Goal: Communication & Community: Participate in discussion

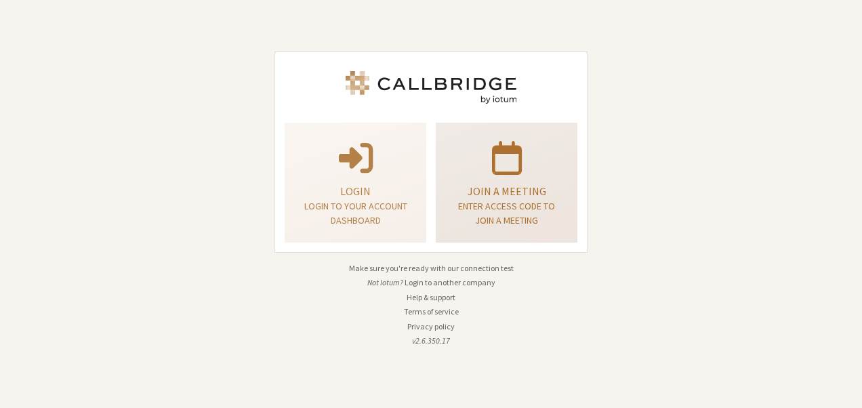
click at [460, 180] on div "Join a meeting Enter access code to join a meeting" at bounding box center [506, 182] width 127 height 109
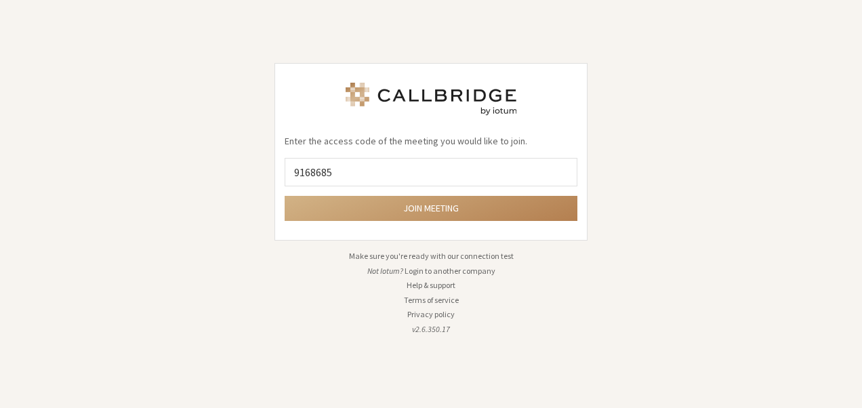
type input "9168685"
click at [285, 196] on button "Join meeting" at bounding box center [431, 208] width 293 height 25
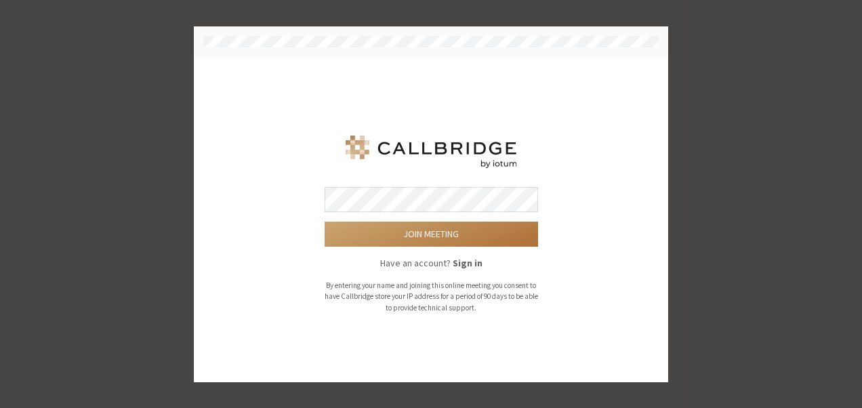
click at [445, 227] on button "Join meeting" at bounding box center [432, 234] width 214 height 25
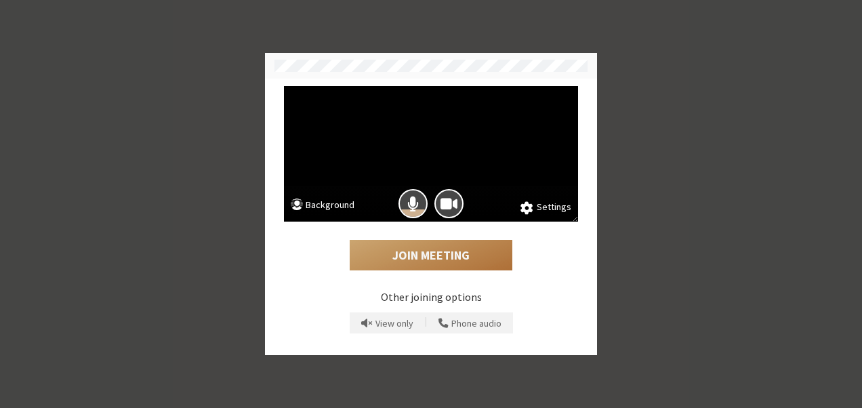
click at [408, 255] on button "Join Meeting" at bounding box center [431, 255] width 163 height 31
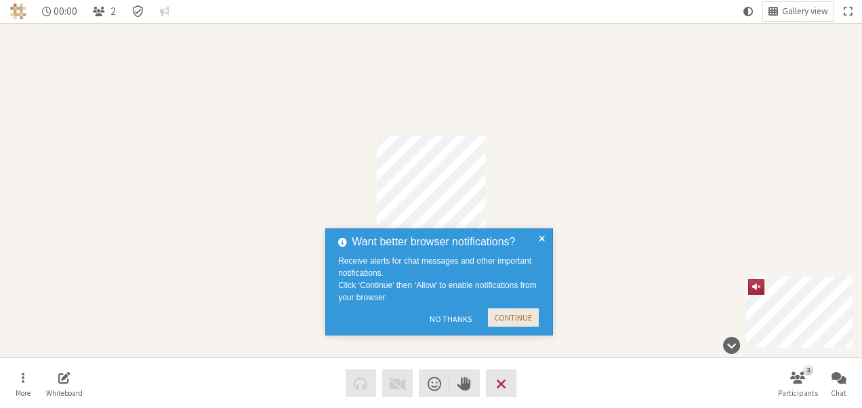
click at [503, 319] on button "Continue" at bounding box center [513, 317] width 51 height 18
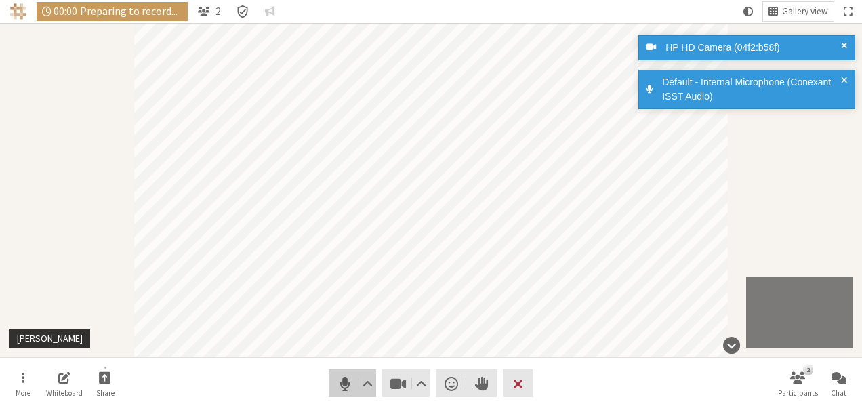
click at [348, 378] on span "Mute (Alt+A)" at bounding box center [345, 383] width 19 height 19
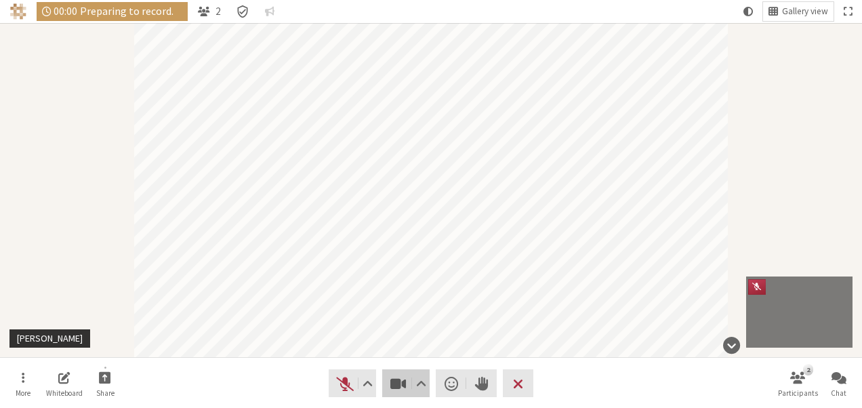
click at [387, 383] on button "Video" at bounding box center [405, 383] width 47 height 28
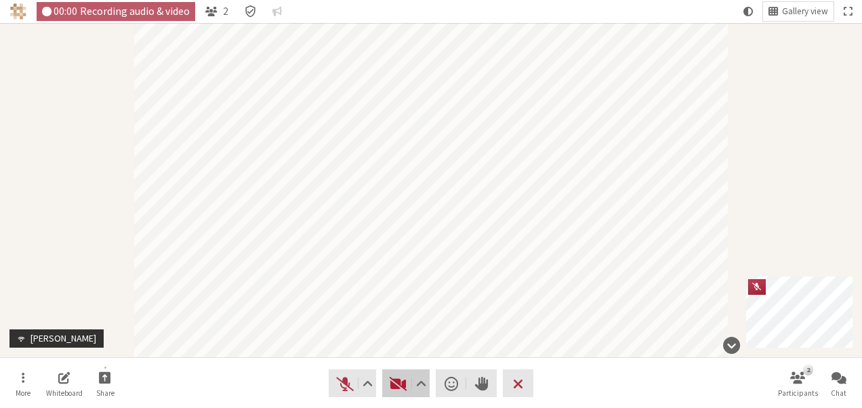
click at [384, 378] on button "Video" at bounding box center [405, 383] width 47 height 28
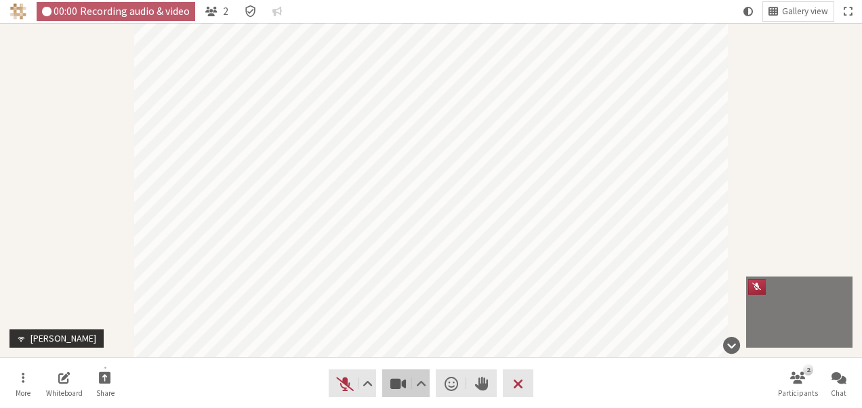
click at [384, 378] on button "Video" at bounding box center [405, 383] width 47 height 28
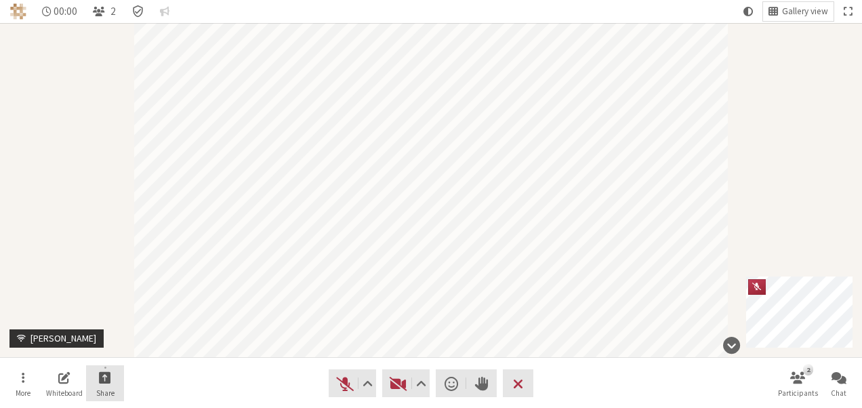
click at [102, 379] on span "Start sharing" at bounding box center [105, 377] width 12 height 16
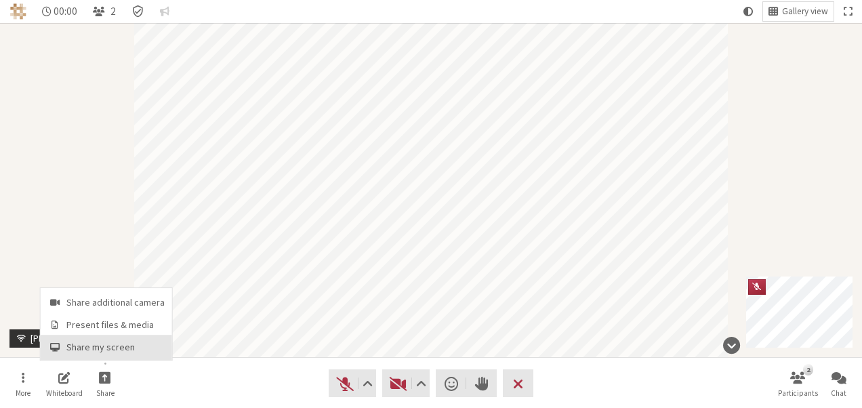
click at [108, 349] on span "Share my screen" at bounding box center [115, 347] width 98 height 10
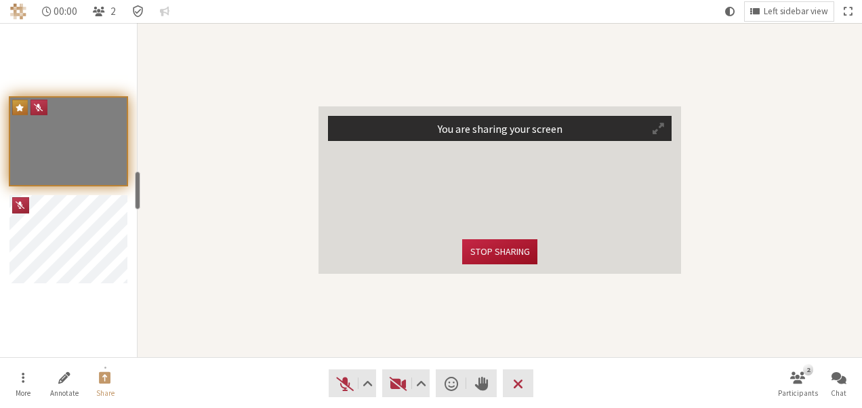
click at [496, 256] on button "Stop sharing" at bounding box center [499, 251] width 75 height 25
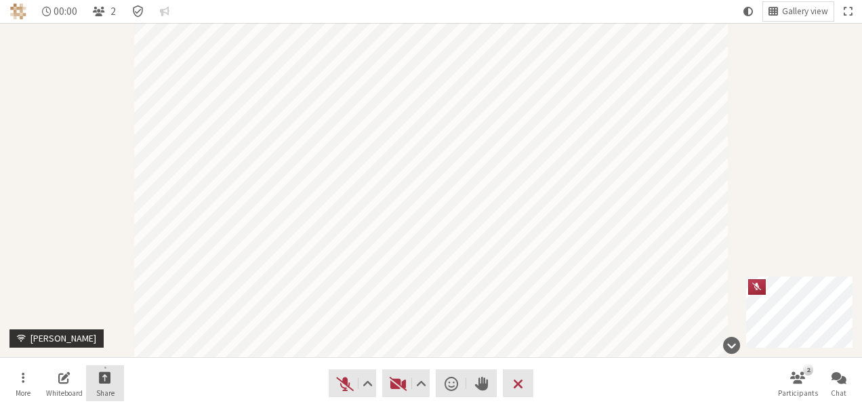
click at [110, 374] on span "Start sharing" at bounding box center [105, 377] width 12 height 16
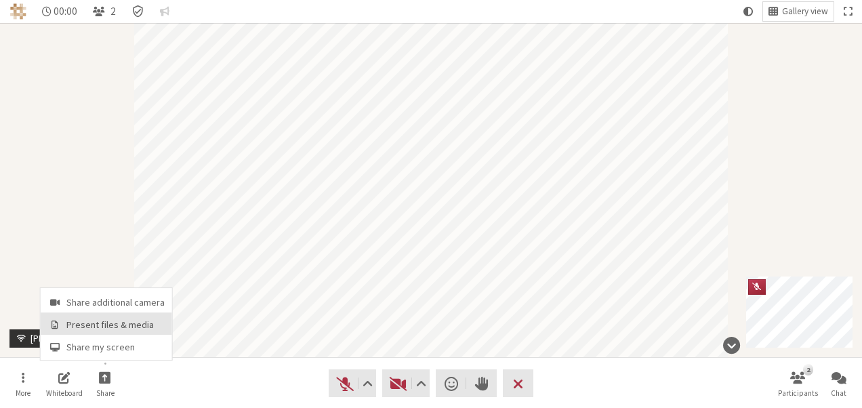
click at [111, 327] on span "Present files & media" at bounding box center [115, 325] width 98 height 10
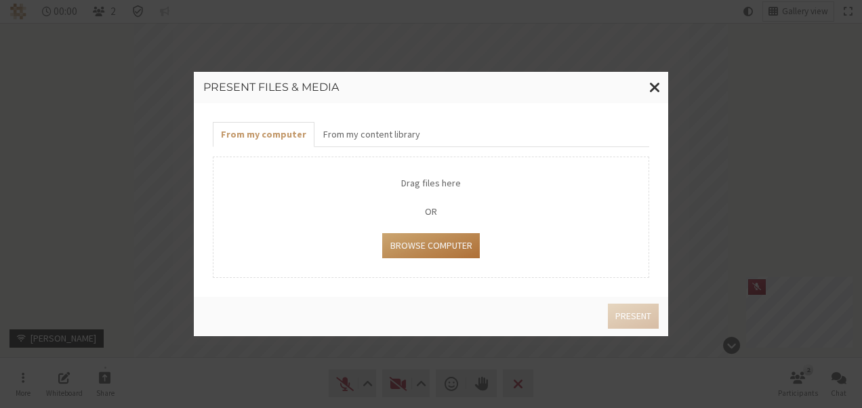
click at [420, 247] on button "Browse Computer" at bounding box center [430, 245] width 97 height 25
type input "C:\fakepath\google signin.png"
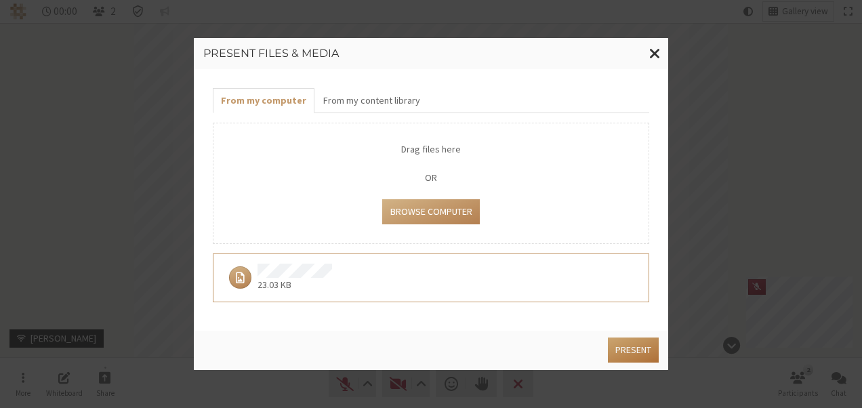
click at [644, 354] on button "Present" at bounding box center [633, 350] width 51 height 25
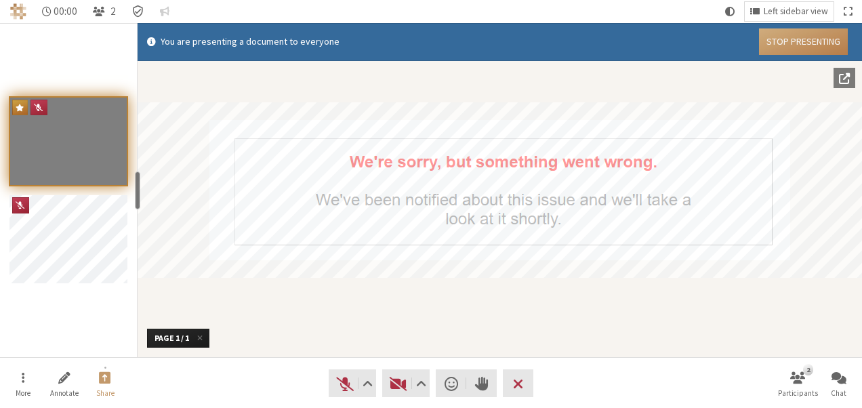
click at [792, 40] on button "Stop Presenting" at bounding box center [803, 41] width 89 height 26
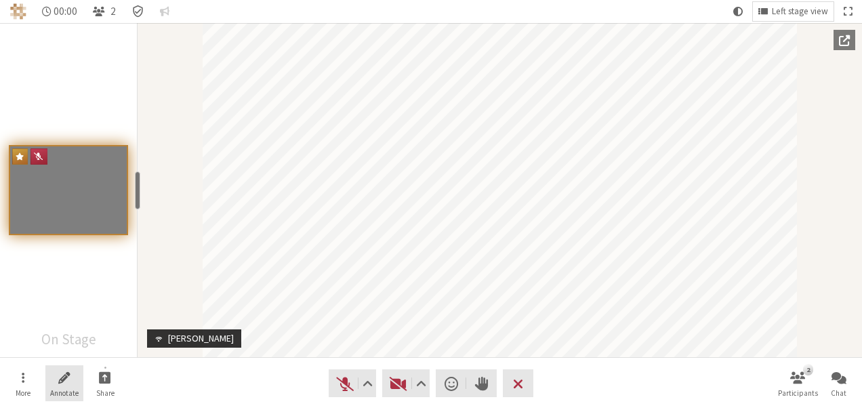
click at [68, 372] on span "Start annotating shared screen" at bounding box center [64, 377] width 12 height 16
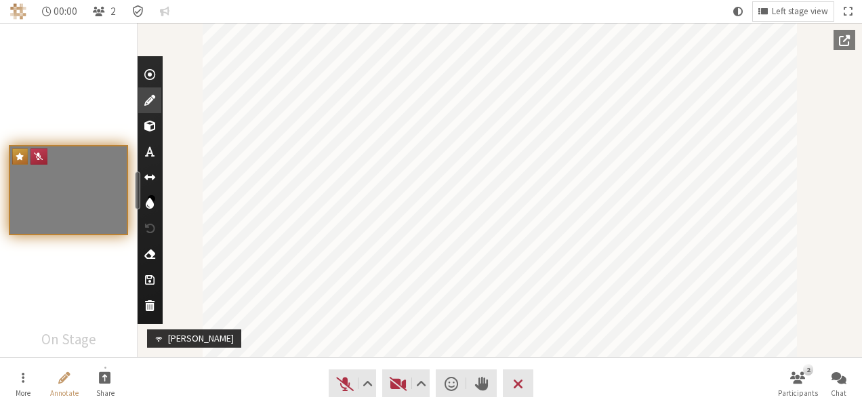
click at [155, 152] on span "Use text tool" at bounding box center [149, 152] width 9 height 14
type textarea "user"
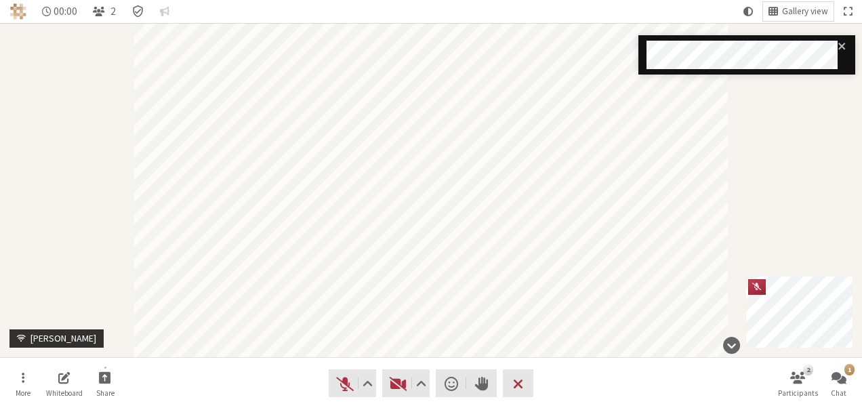
click at [639, 71] on div "notification timer" at bounding box center [639, 72] width 0 height 3
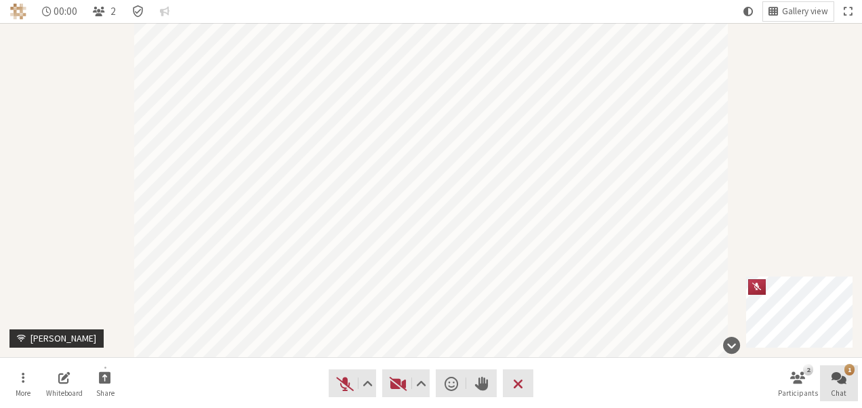
click at [849, 372] on div "1" at bounding box center [850, 369] width 10 height 11
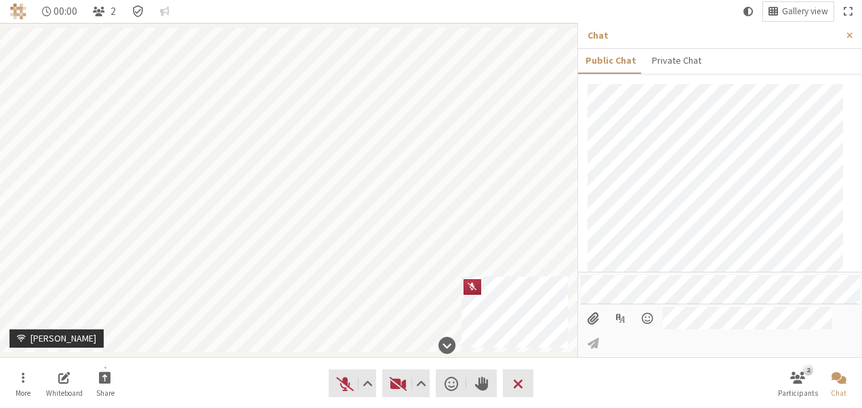
click at [582, 330] on input "File picker" at bounding box center [593, 318] width 25 height 23
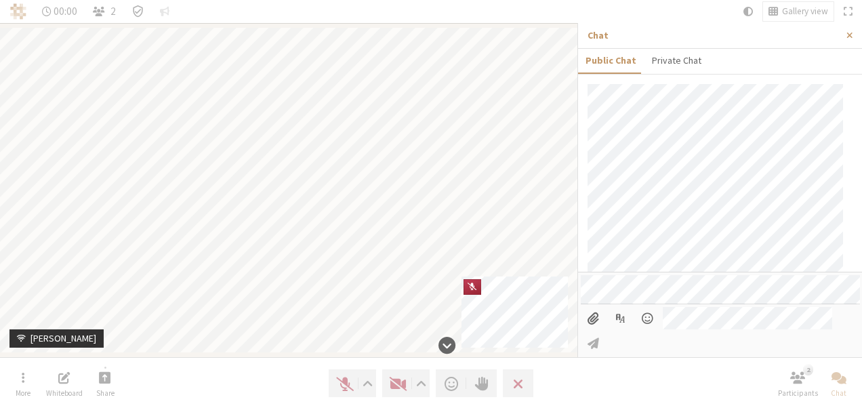
type input "C:\fakepath\pipeout1.PNG"
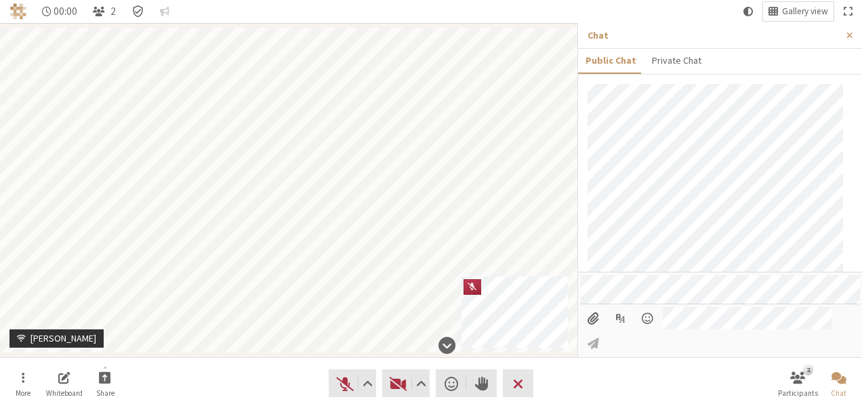
scroll to position [157, 0]
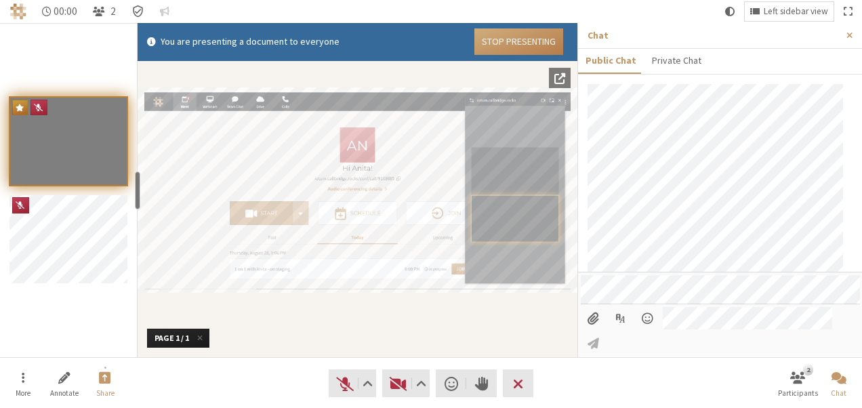
click at [515, 43] on button "Stop Presenting" at bounding box center [519, 41] width 89 height 26
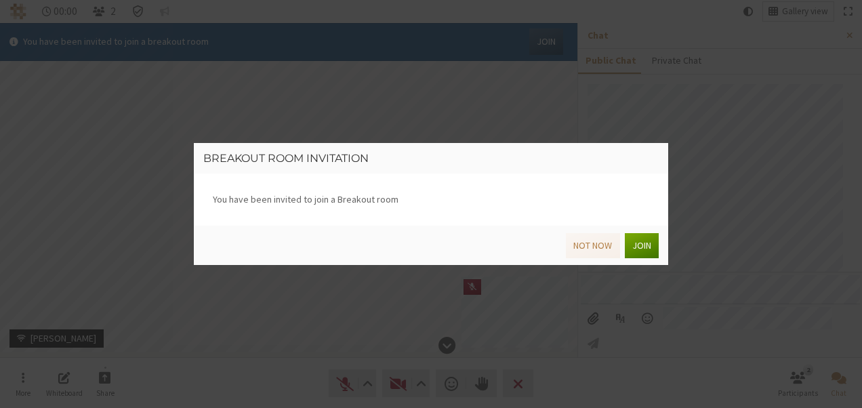
click at [636, 244] on button "Join" at bounding box center [642, 245] width 34 height 25
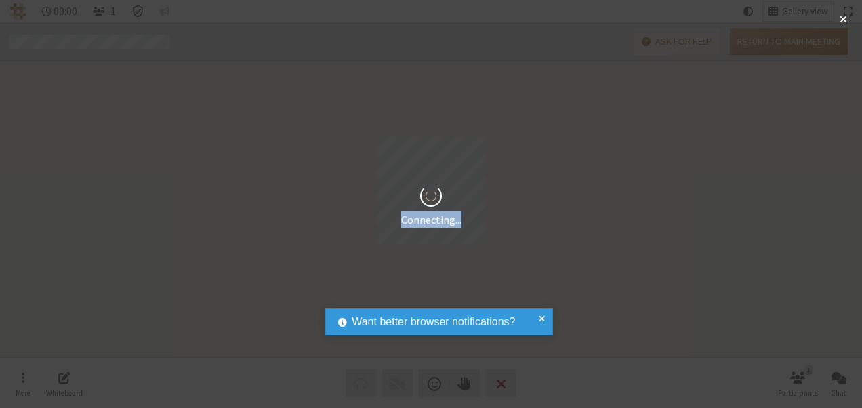
click at [538, 312] on div "Want better browser notifications? Receive alerts for chat messages and other i…" at bounding box center [439, 321] width 228 height 27
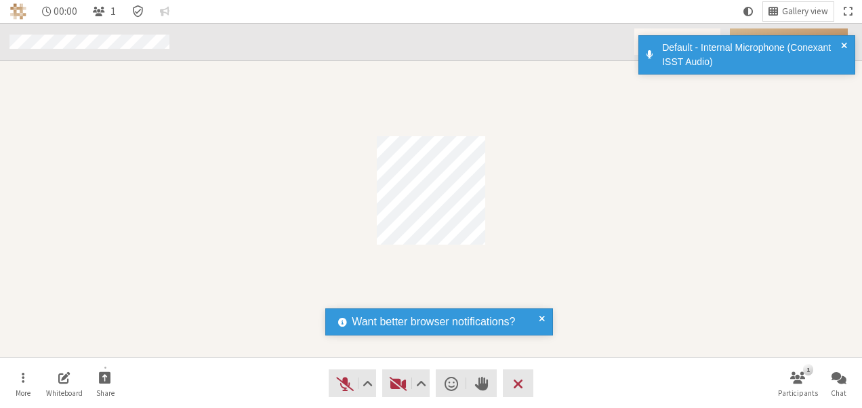
drag, startPoint x: 538, startPoint y: 312, endPoint x: 542, endPoint y: 319, distance: 8.3
click at [542, 319] on span at bounding box center [542, 322] width 6 height 16
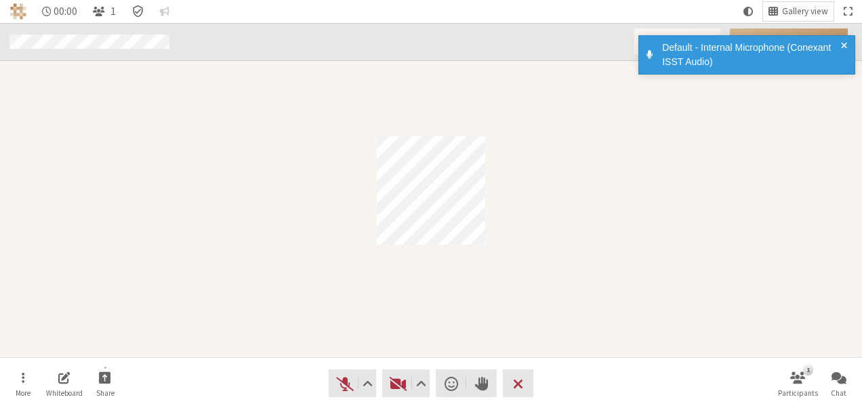
click at [847, 41] on span at bounding box center [844, 55] width 6 height 28
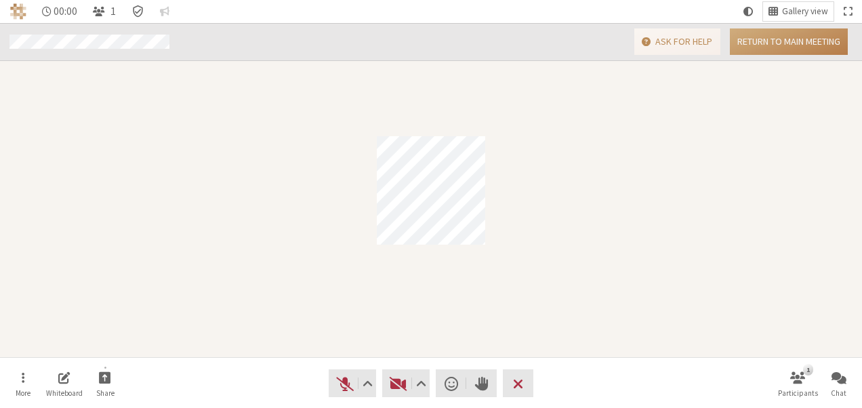
click at [828, 41] on button "Return to main meeting" at bounding box center [789, 41] width 118 height 26
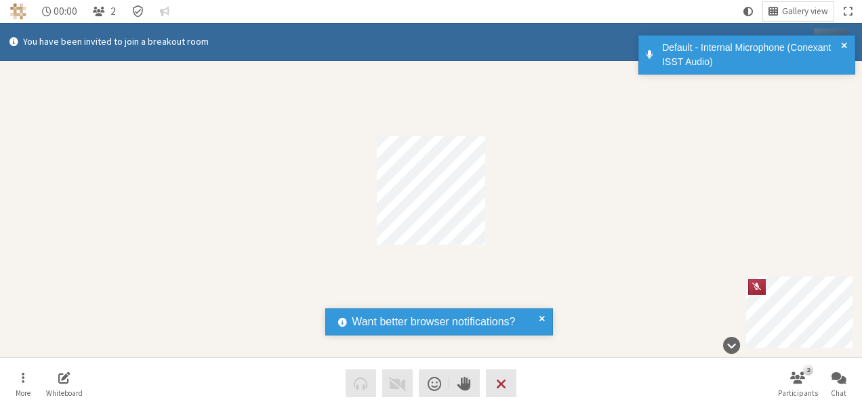
click at [542, 315] on span at bounding box center [542, 322] width 6 height 16
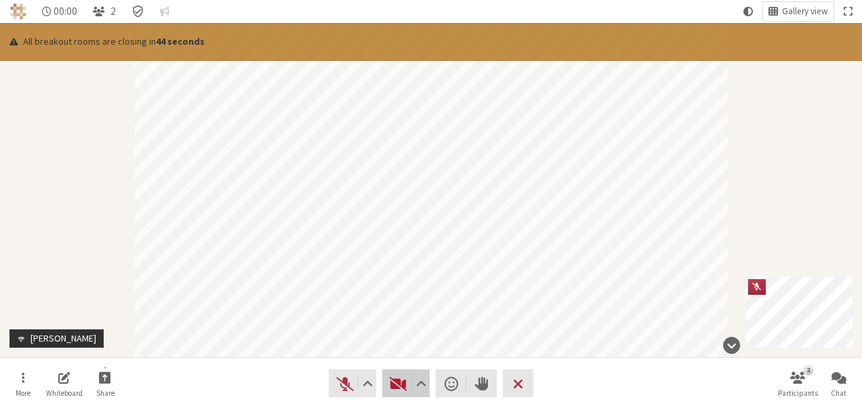
click at [391, 376] on span "Start video (Alt+V)" at bounding box center [398, 383] width 19 height 19
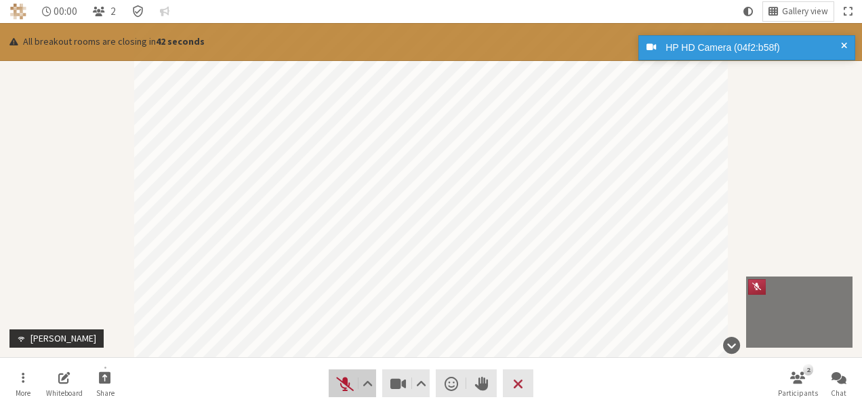
click at [342, 378] on span "Unmute (Alt+A)" at bounding box center [345, 383] width 19 height 19
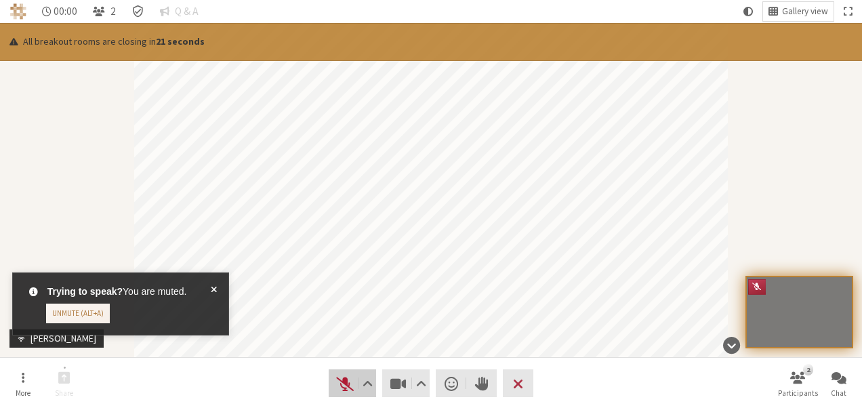
click at [342, 393] on button "Audio" at bounding box center [352, 383] width 47 height 28
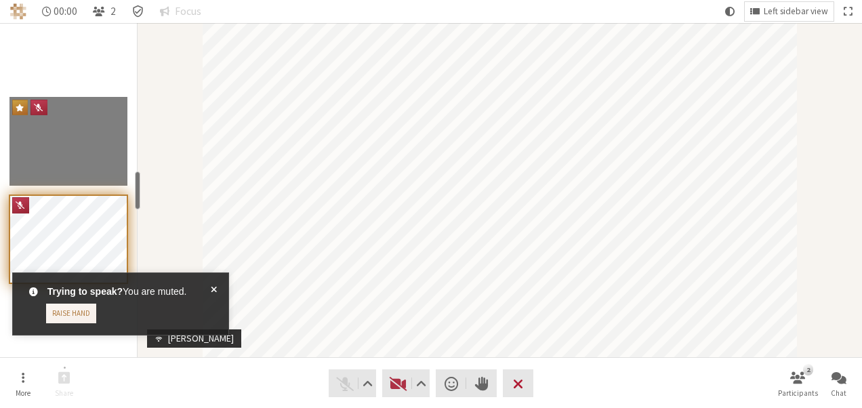
click at [517, 374] on span "Leave meeting" at bounding box center [518, 383] width 10 height 19
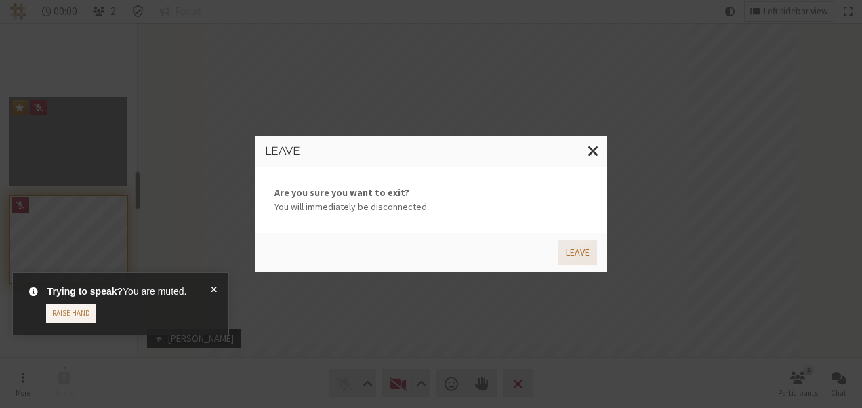
click at [574, 248] on button "Leave" at bounding box center [578, 252] width 39 height 25
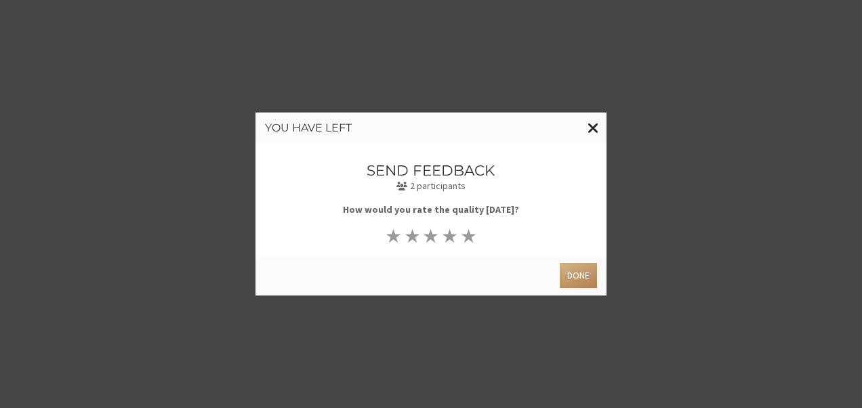
click at [595, 125] on span "Close modal" at bounding box center [594, 127] width 12 height 17
